Goal: Transaction & Acquisition: Download file/media

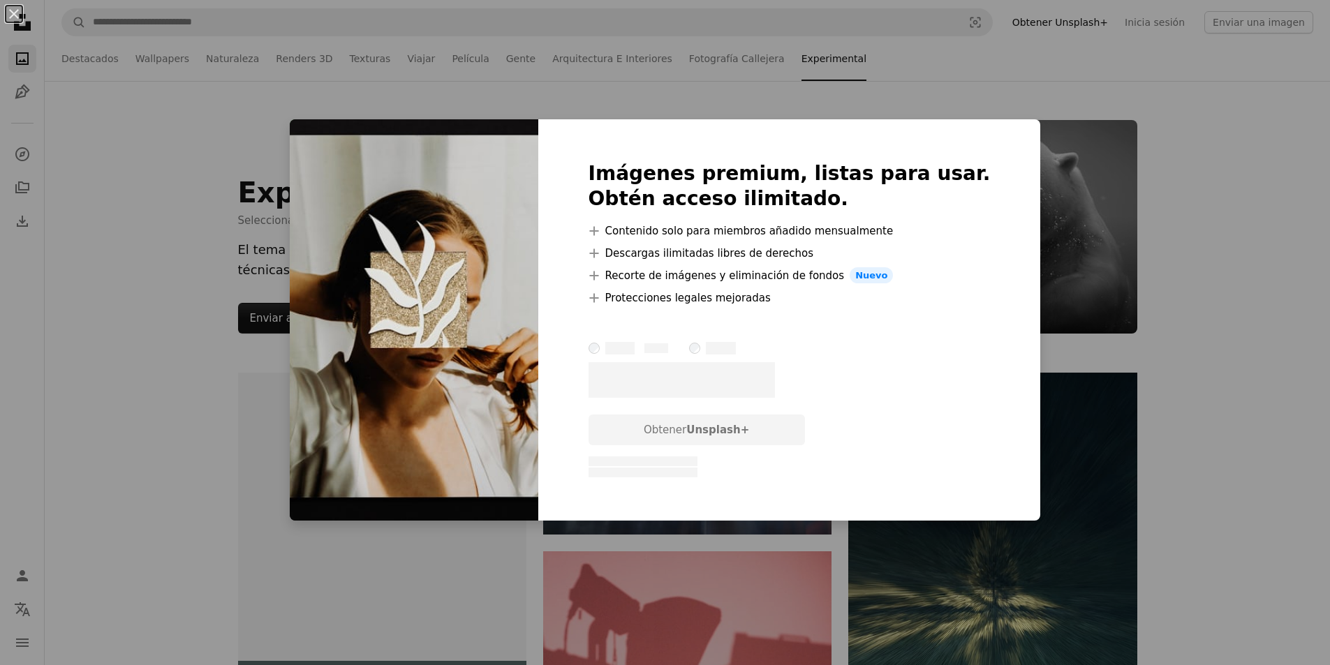
scroll to position [908, 0]
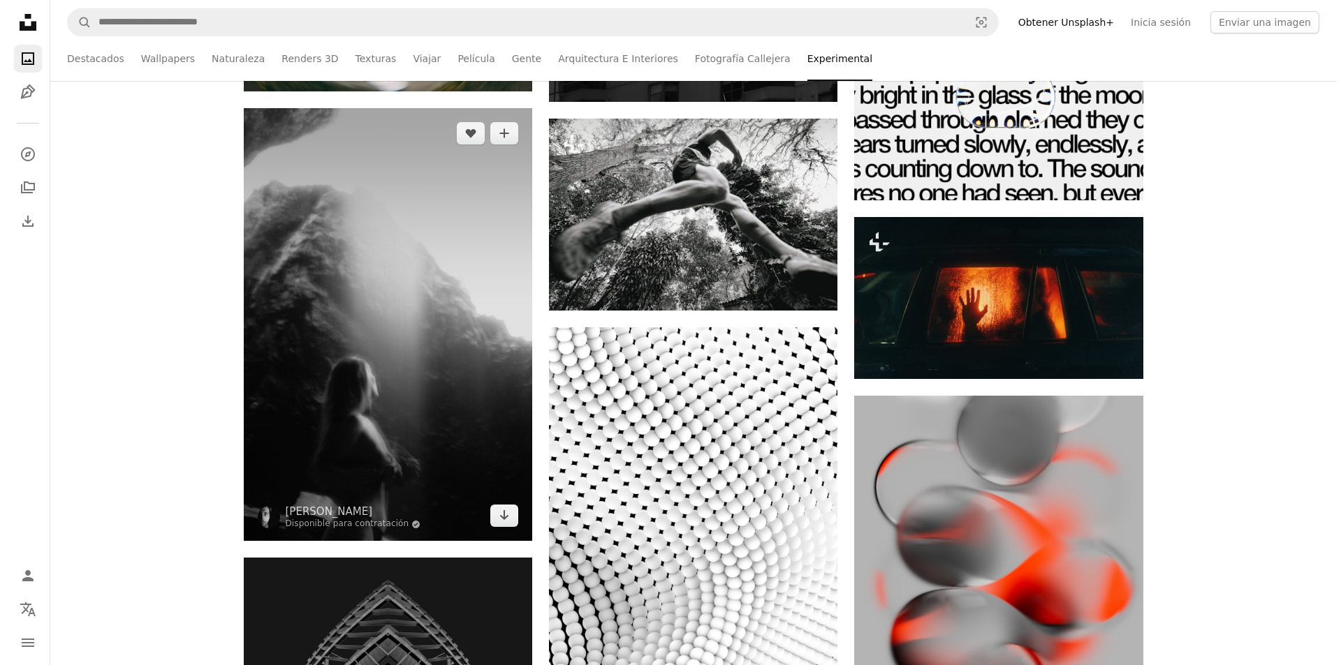
scroll to position [19413, 0]
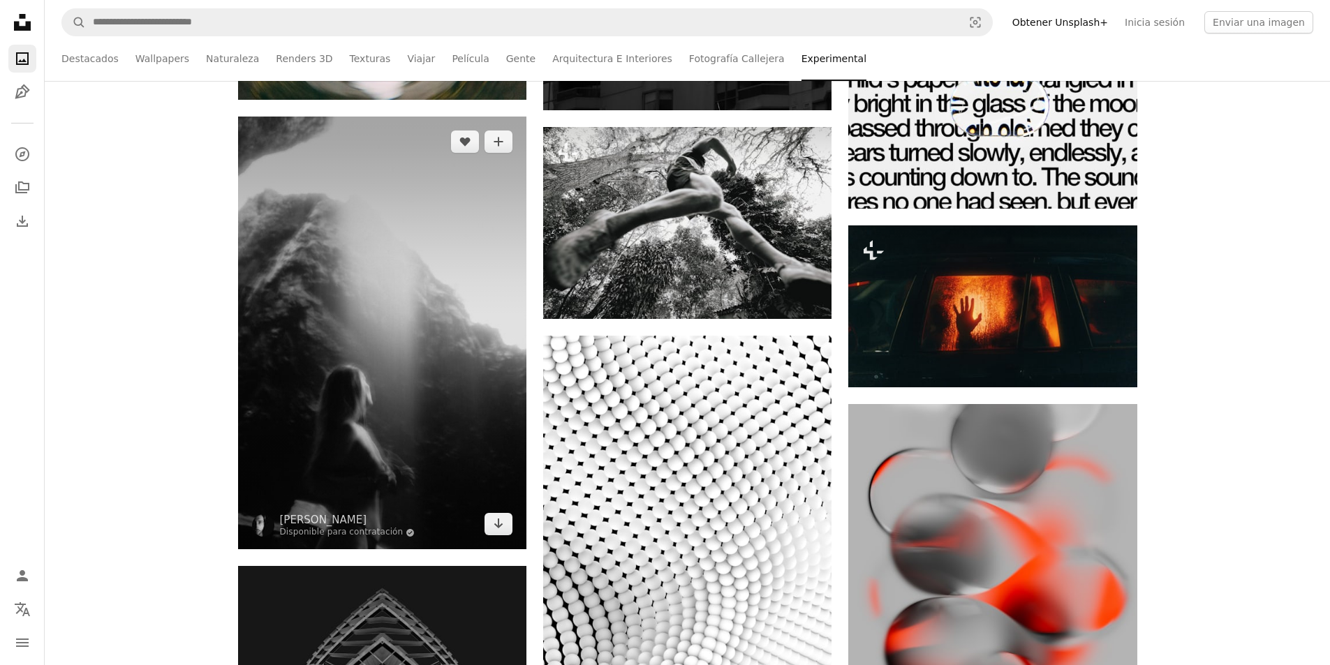
click at [421, 181] on img at bounding box center [382, 333] width 288 height 433
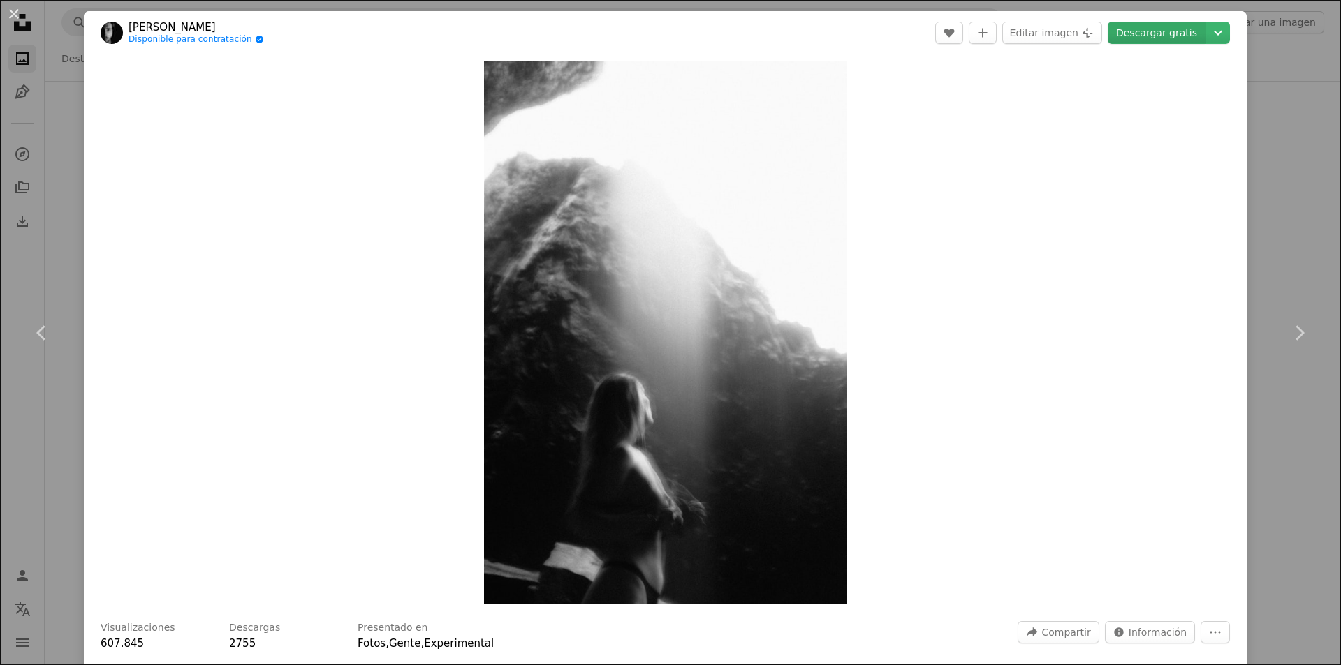
click at [1138, 30] on link "Descargar gratis" at bounding box center [1157, 33] width 98 height 22
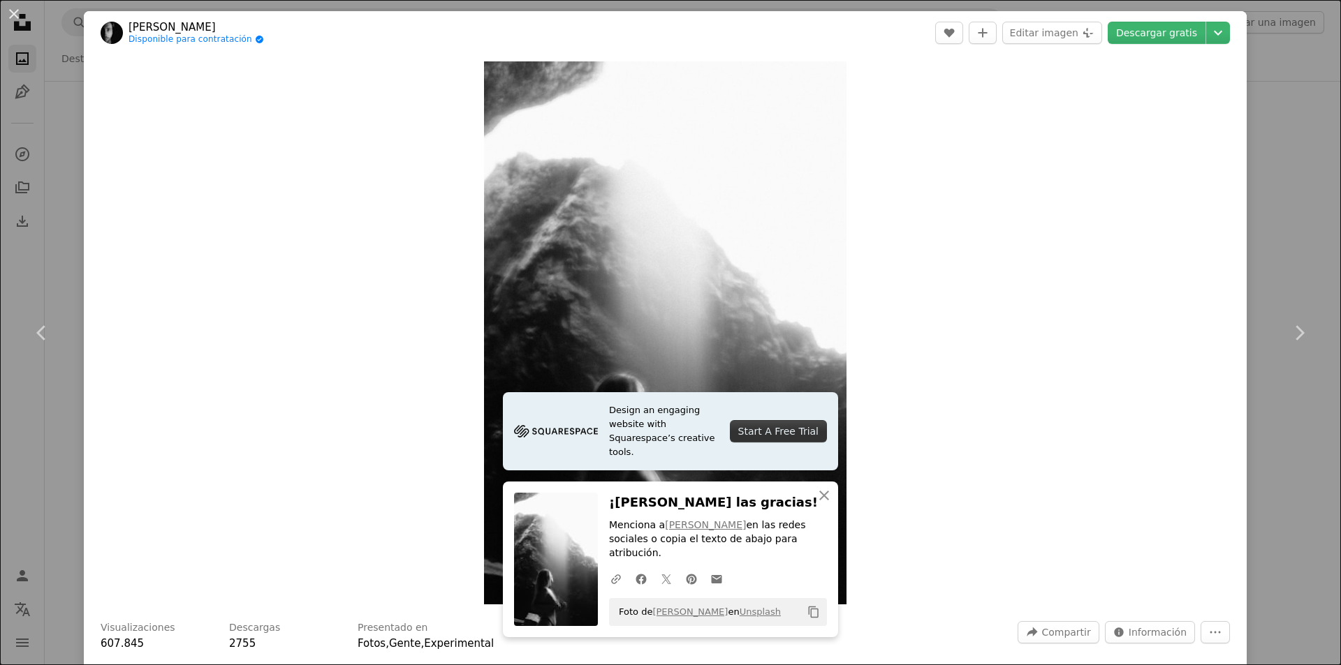
click at [1077, 218] on div "Zoom in" at bounding box center [665, 332] width 1163 height 557
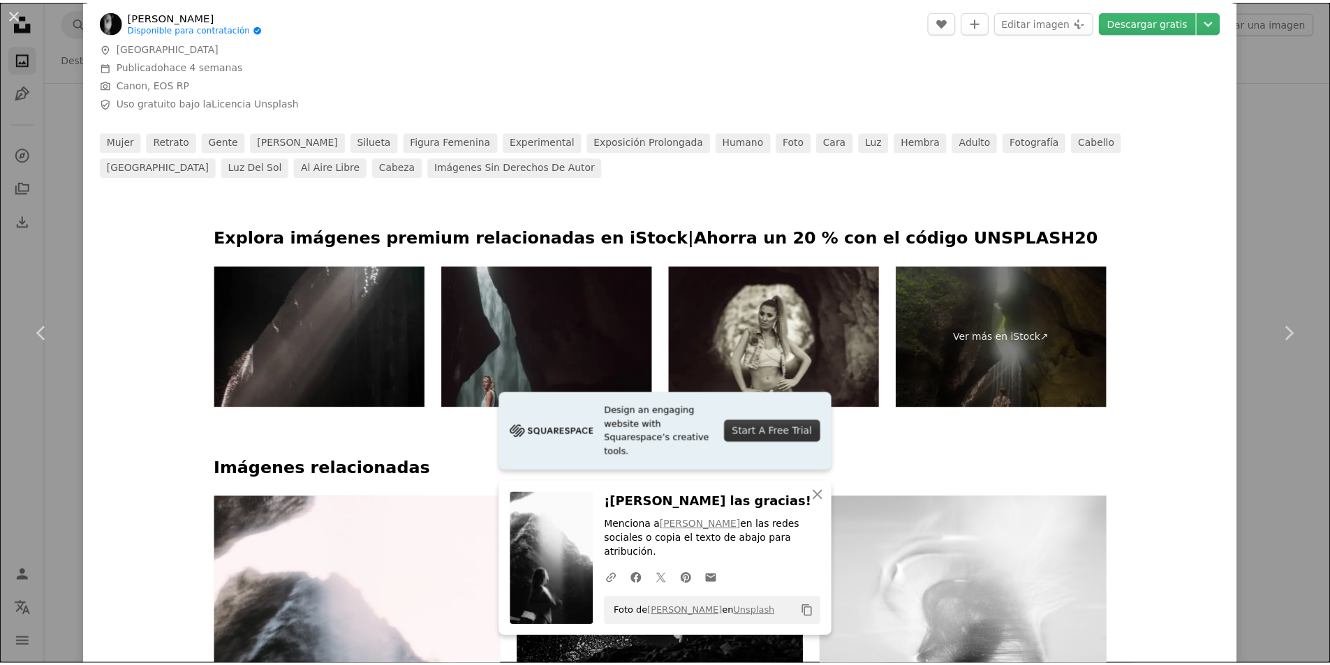
scroll to position [628, 0]
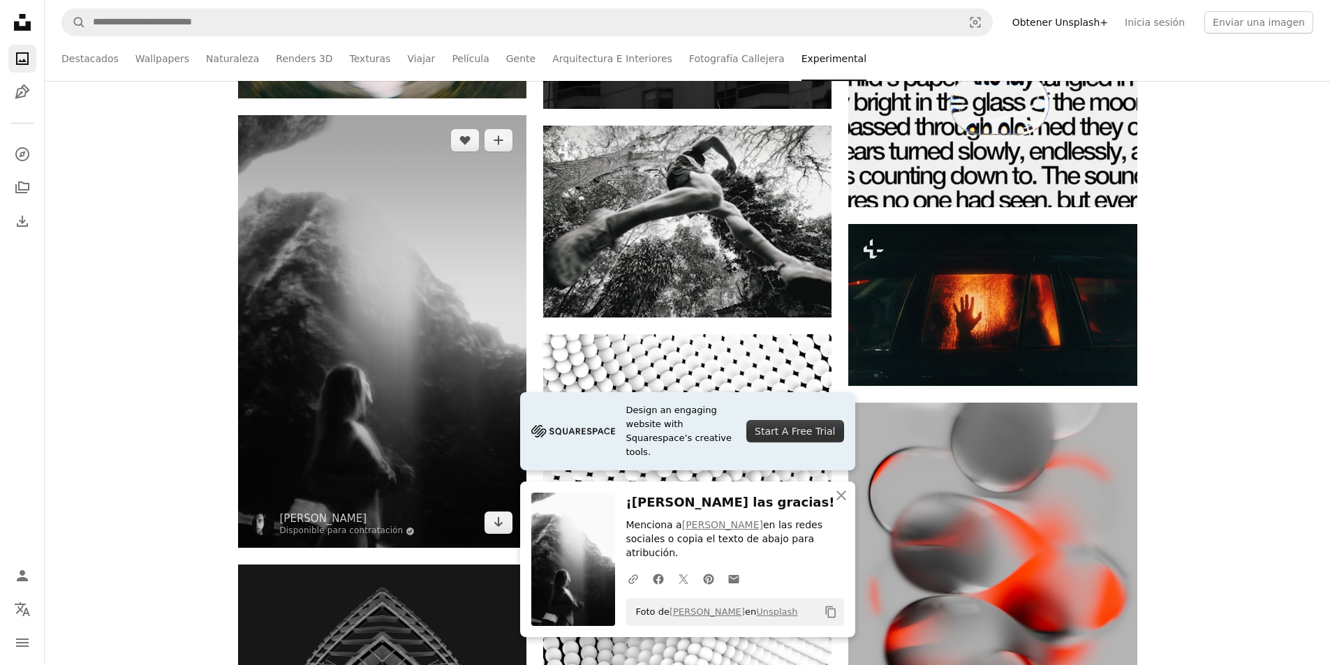
scroll to position [19413, 0]
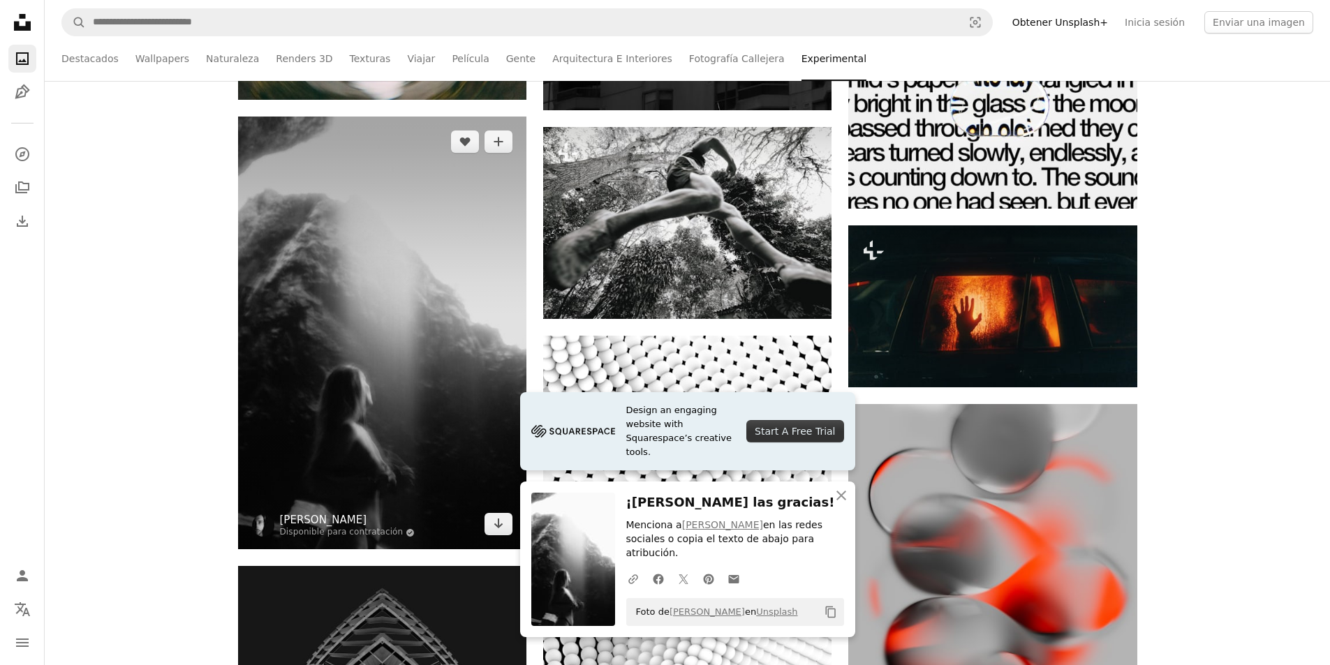
click at [305, 519] on link "[PERSON_NAME]" at bounding box center [347, 520] width 135 height 14
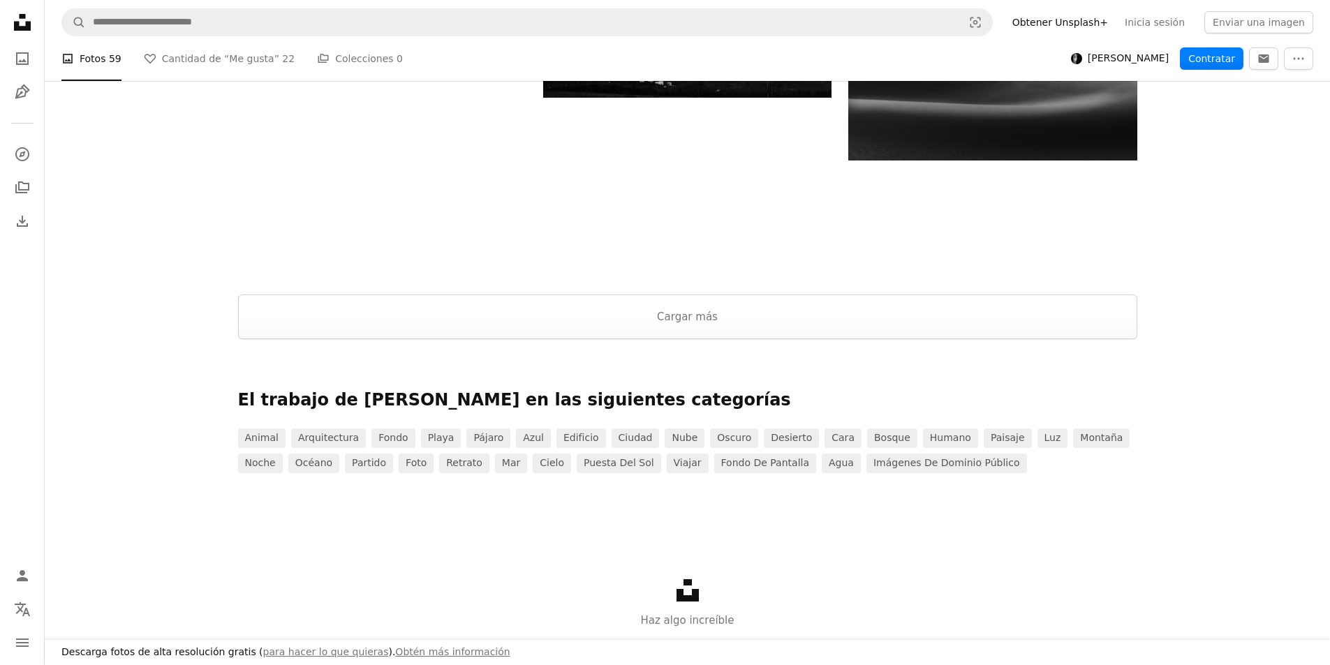
scroll to position [2615, 0]
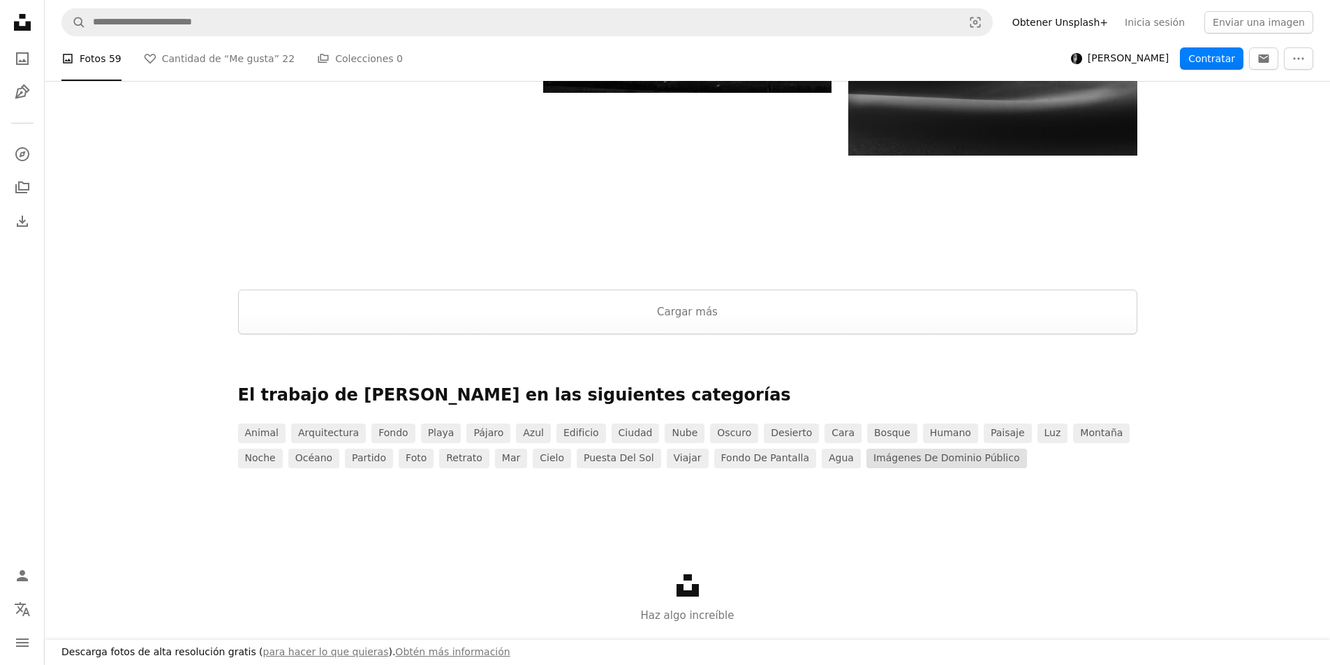
click at [867, 462] on link "Imágenes de dominio público" at bounding box center [947, 459] width 161 height 20
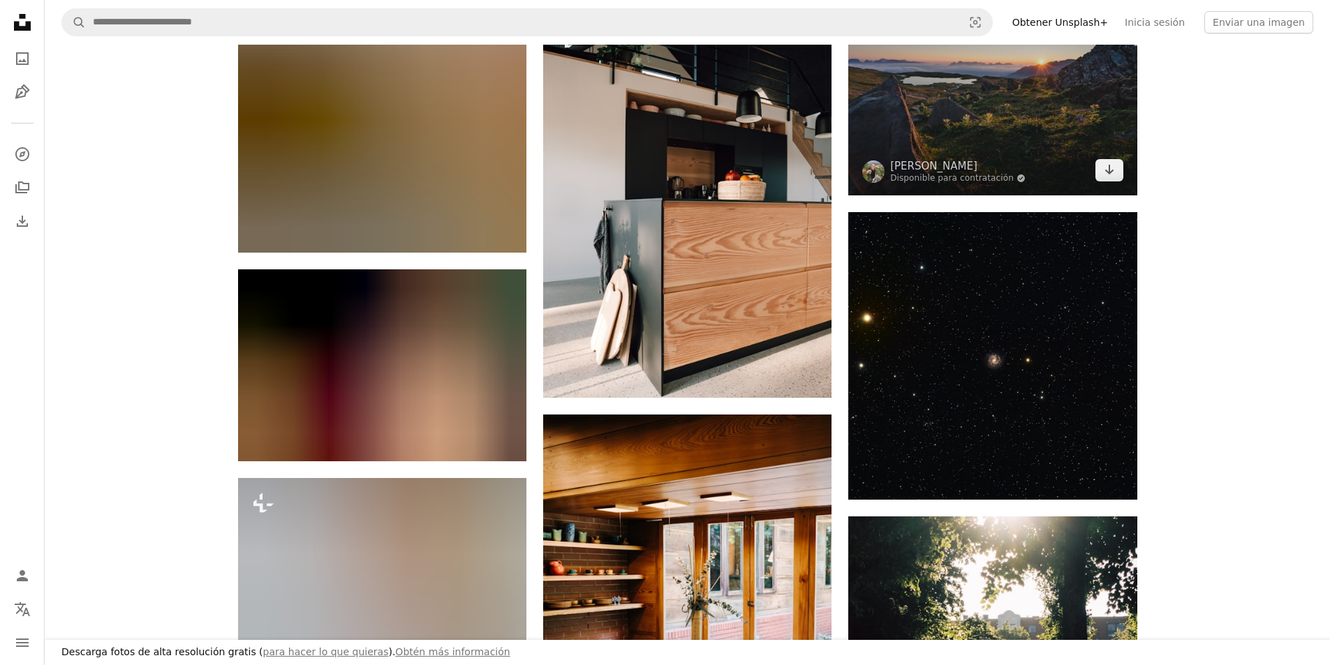
scroll to position [1885, 0]
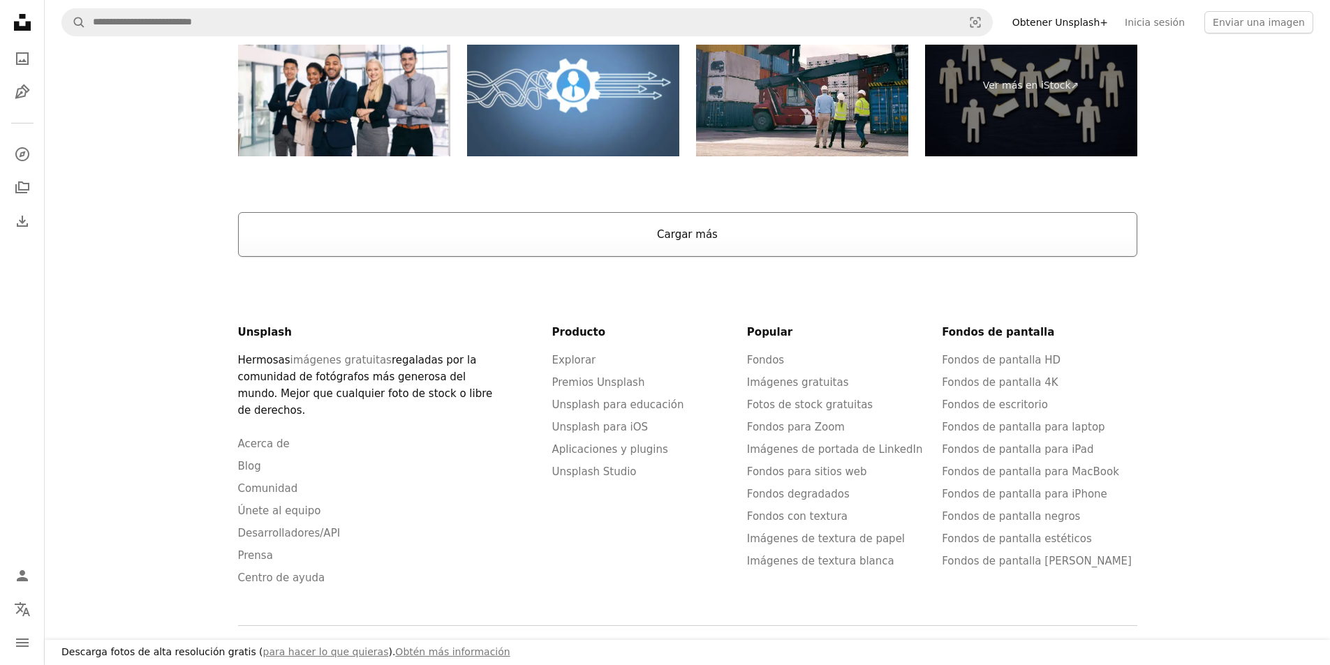
click at [739, 212] on button "Cargar más" at bounding box center [687, 234] width 899 height 45
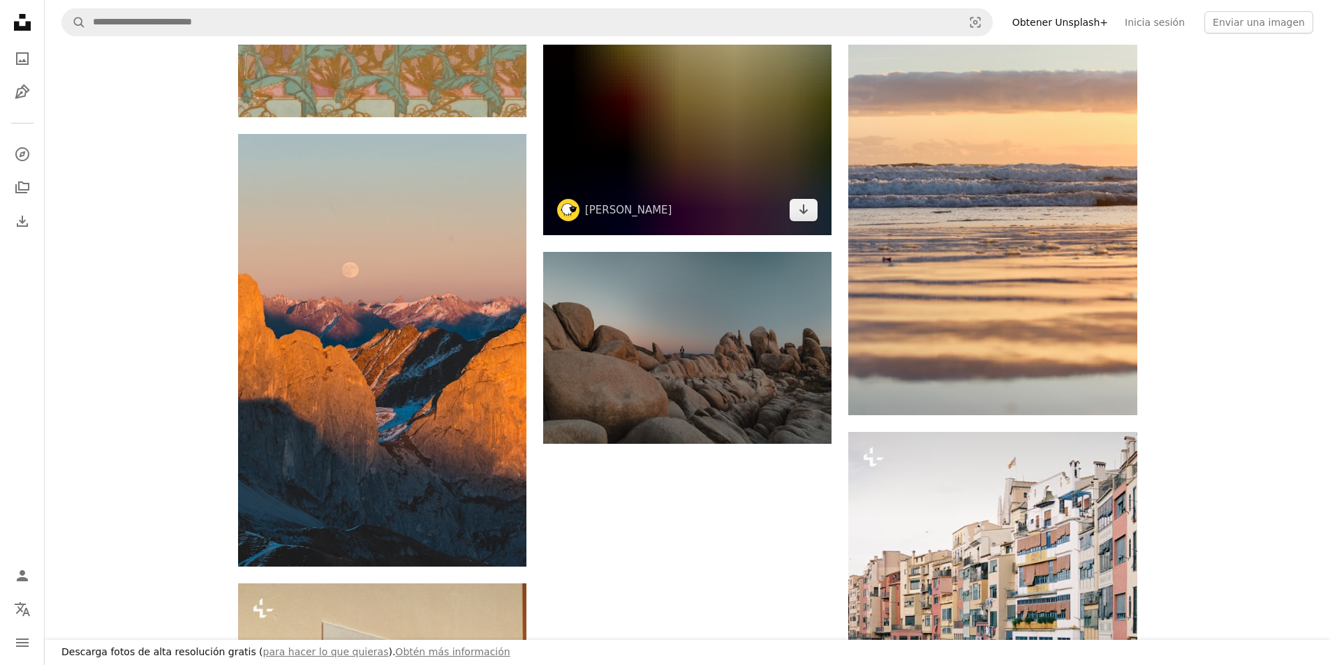
scroll to position [8752, 0]
